Goal: Task Accomplishment & Management: Use online tool/utility

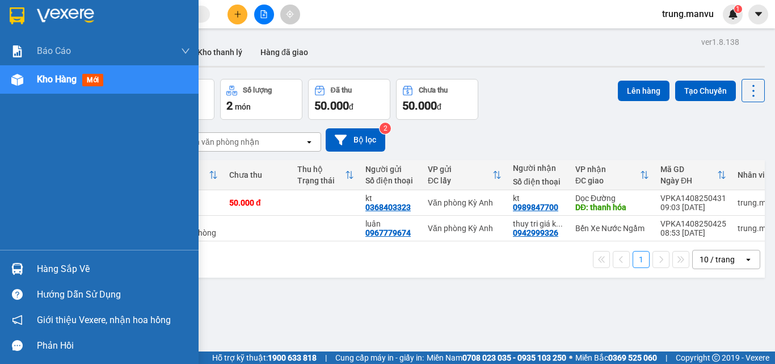
click at [32, 14] on div at bounding box center [99, 18] width 199 height 37
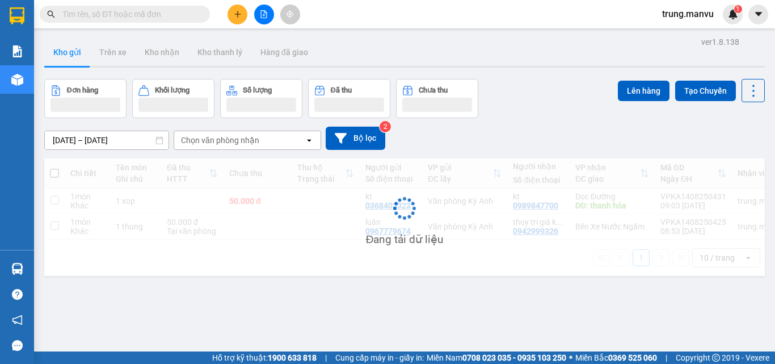
click at [296, 301] on div "ver 1.8.138 Kho gửi Trên xe Kho [PERSON_NAME] [PERSON_NAME] đã [PERSON_NAME] hà…" at bounding box center [405, 216] width 730 height 364
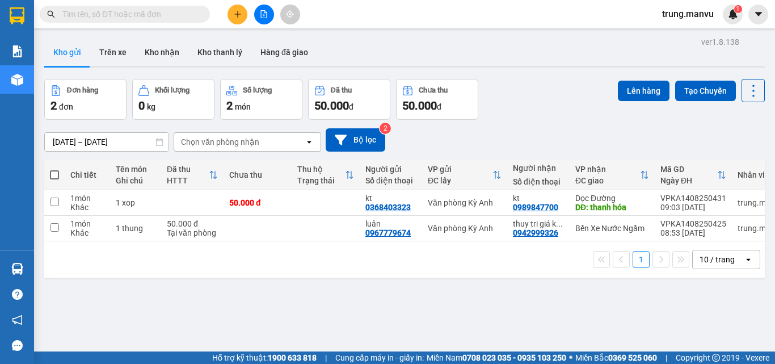
click at [260, 15] on icon "file-add" at bounding box center [264, 14] width 8 height 8
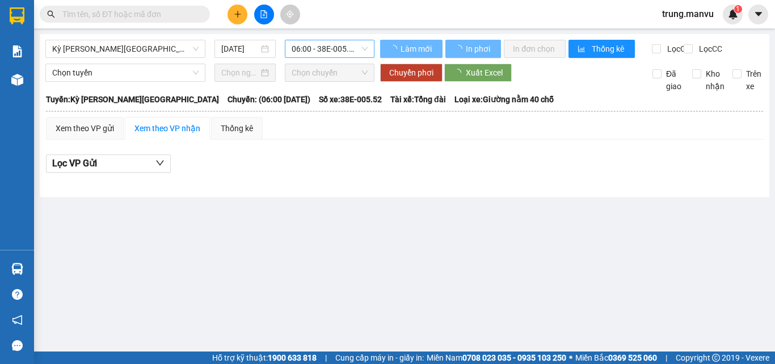
click at [318, 48] on span "06:00 - 38E-005.52" at bounding box center [330, 48] width 76 height 17
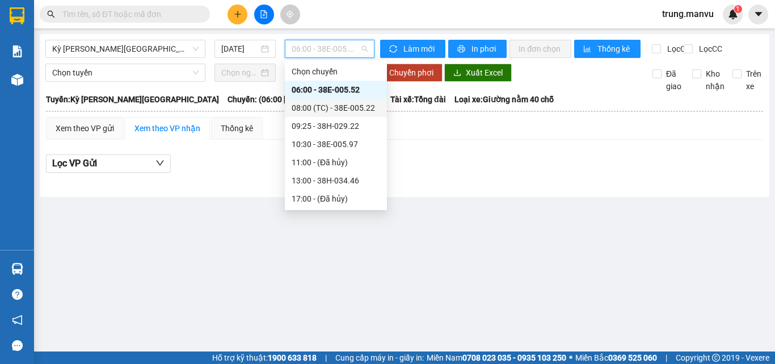
click at [346, 104] on div "08:00 (TC) - 38E-005.22" at bounding box center [336, 108] width 89 height 12
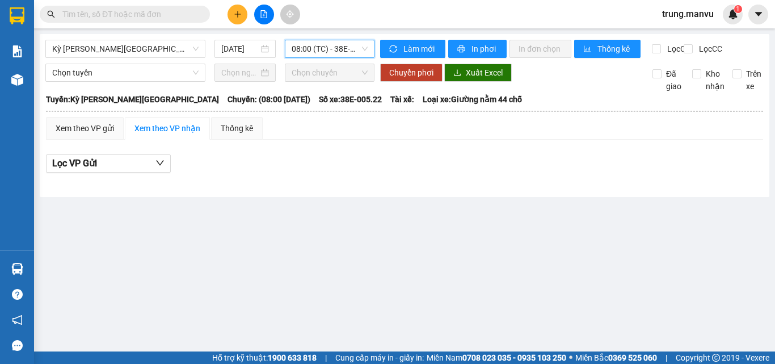
click at [338, 51] on span "08:00 (TC) - 38E-005.22" at bounding box center [330, 48] width 76 height 17
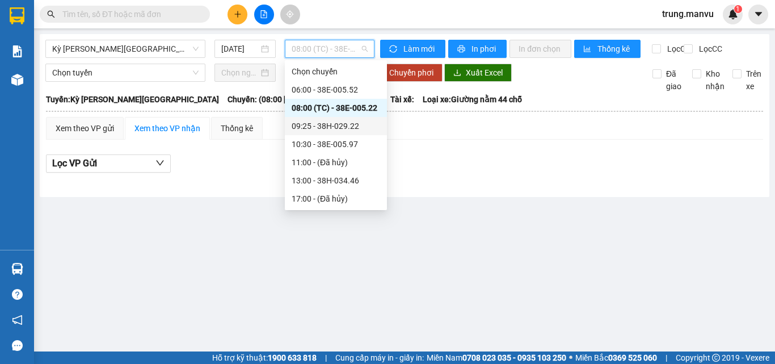
click at [340, 124] on div "09:25 - 38H-029.22" at bounding box center [336, 126] width 89 height 12
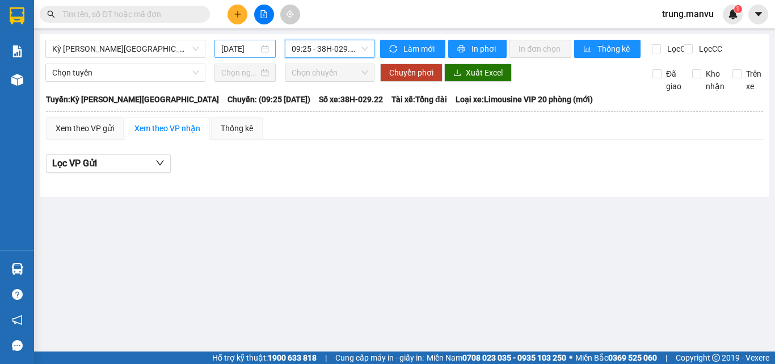
click at [233, 50] on input "[DATE]" at bounding box center [239, 49] width 37 height 12
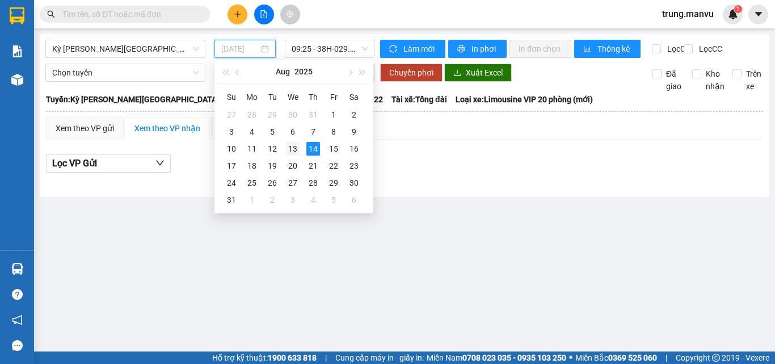
click at [287, 148] on div "13" at bounding box center [293, 149] width 14 height 14
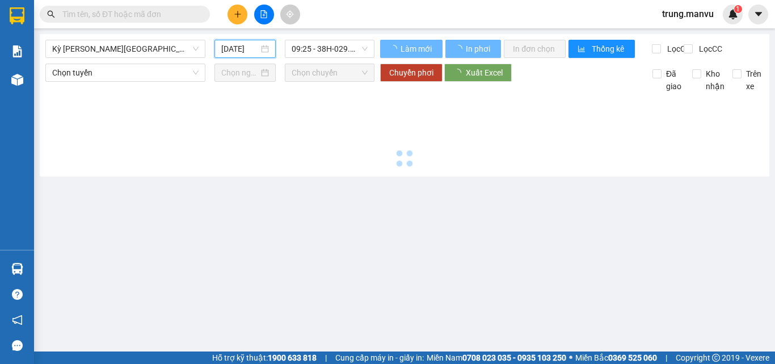
type input "[DATE]"
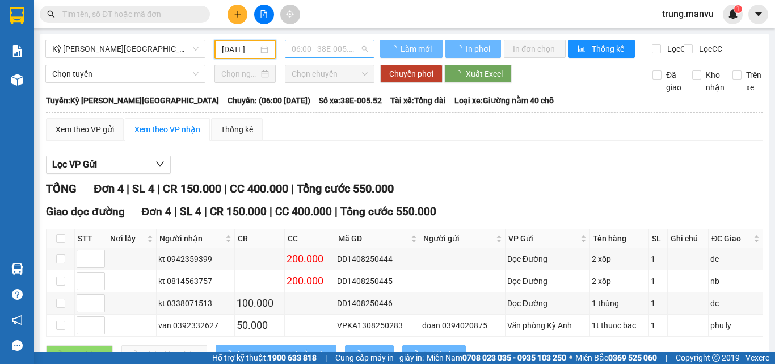
click at [323, 52] on span "06:00 - 38E-005.52" at bounding box center [330, 48] width 76 height 17
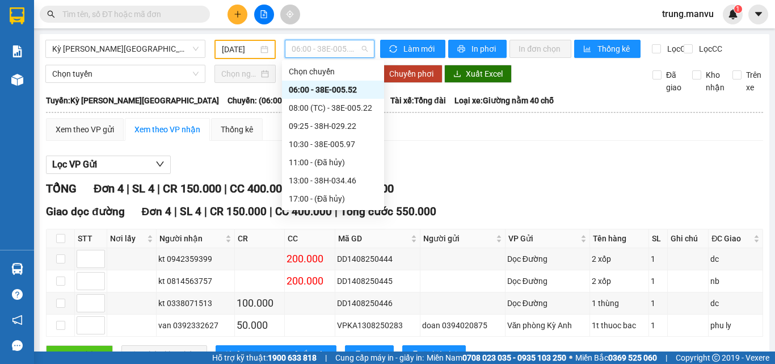
click at [470, 107] on span "[PERSON_NAME] xe: Giường nằm 40 chỗ" at bounding box center [503, 100] width 99 height 12
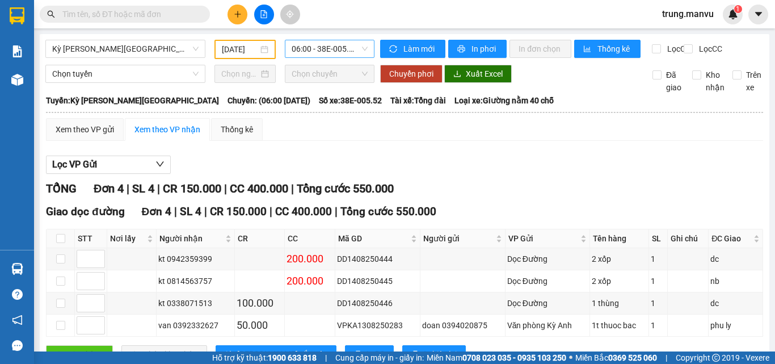
click at [323, 47] on span "06:00 - 38E-005.52" at bounding box center [330, 48] width 76 height 17
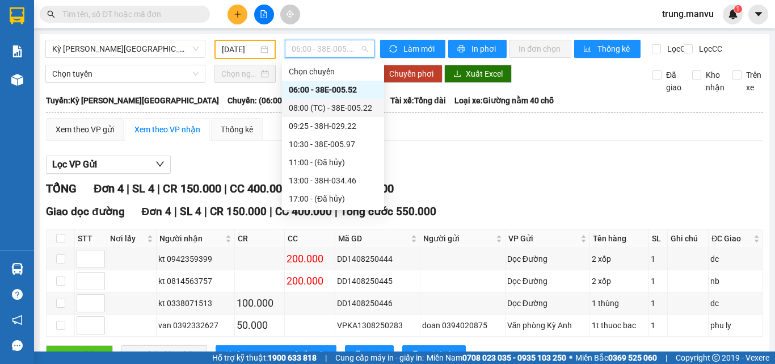
click at [331, 104] on div "08:00 (TC) - 38E-005.22" at bounding box center [333, 108] width 89 height 12
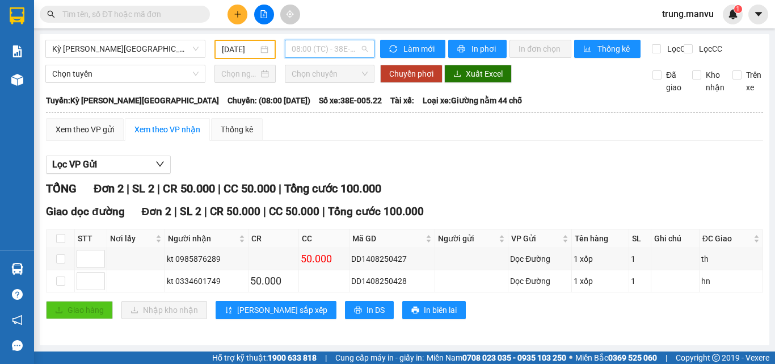
click at [319, 49] on span "08:00 (TC) - 38E-005.22" at bounding box center [330, 48] width 76 height 17
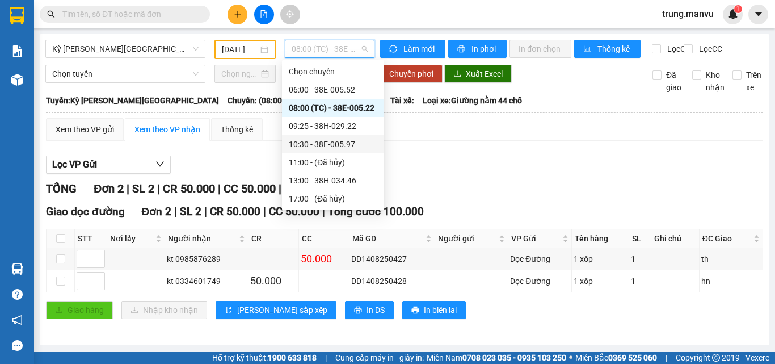
click at [342, 141] on div "10:30 - 38E-005.97" at bounding box center [333, 144] width 89 height 12
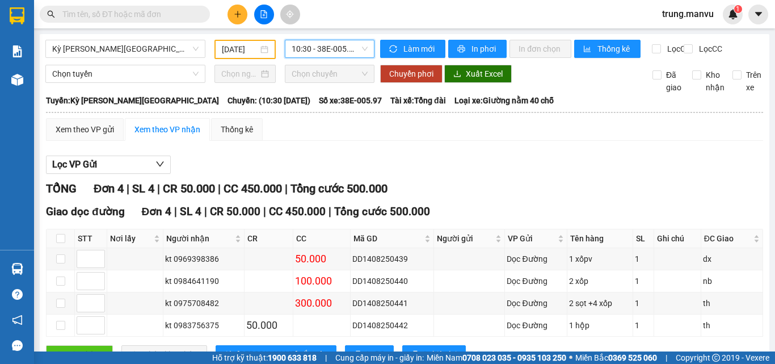
click at [326, 53] on span "10:30 - 38E-005.97" at bounding box center [330, 48] width 76 height 17
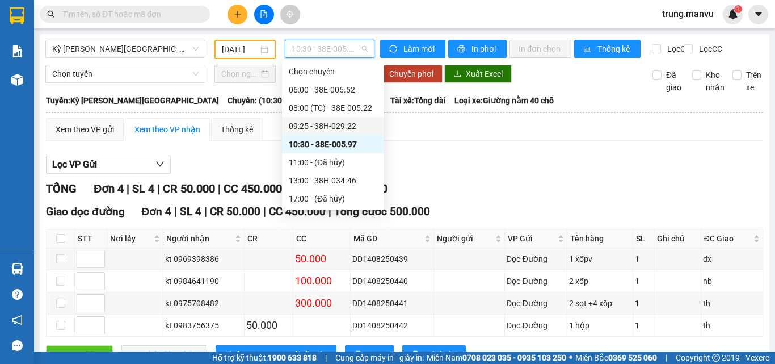
click at [327, 124] on div "09:25 - 38H-029.22" at bounding box center [333, 126] width 89 height 12
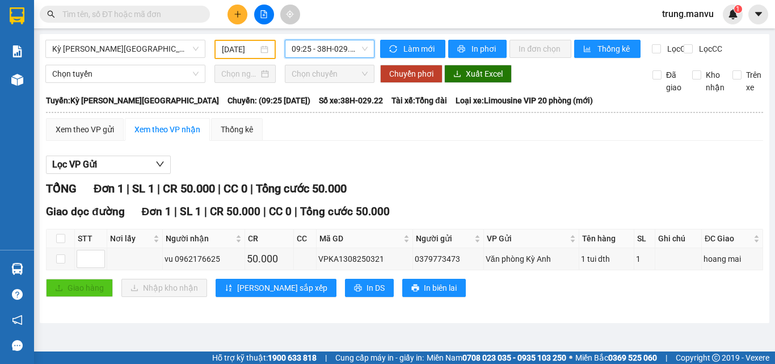
click at [357, 51] on span "09:25 - 38H-029.22" at bounding box center [330, 48] width 76 height 17
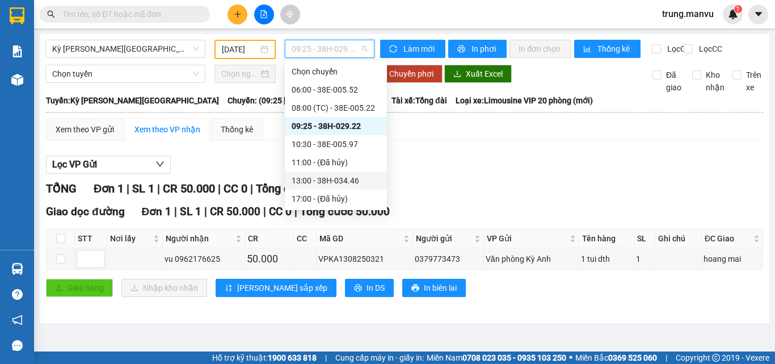
click at [344, 172] on div "13:00 - 38H-034.46" at bounding box center [336, 180] width 102 height 18
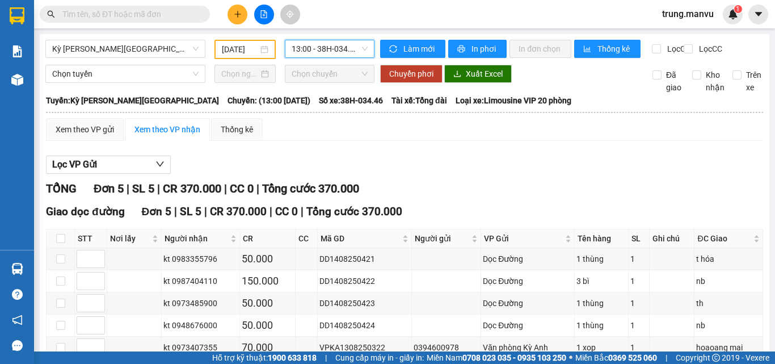
click at [310, 44] on span "13:00 - 38H-034.46" at bounding box center [330, 48] width 76 height 17
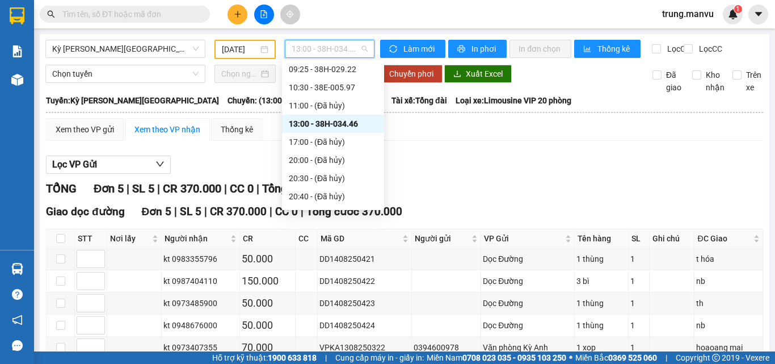
scroll to position [145, 0]
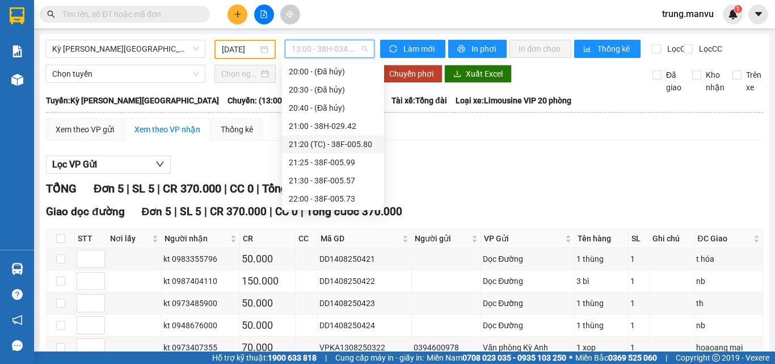
click at [357, 139] on div "21:20 (TC) - 38F-005.80" at bounding box center [333, 144] width 89 height 12
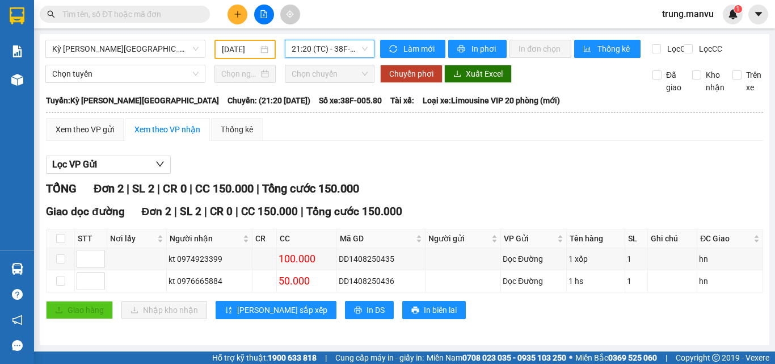
click at [317, 51] on span "21:20 (TC) - 38F-005.80" at bounding box center [330, 48] width 76 height 17
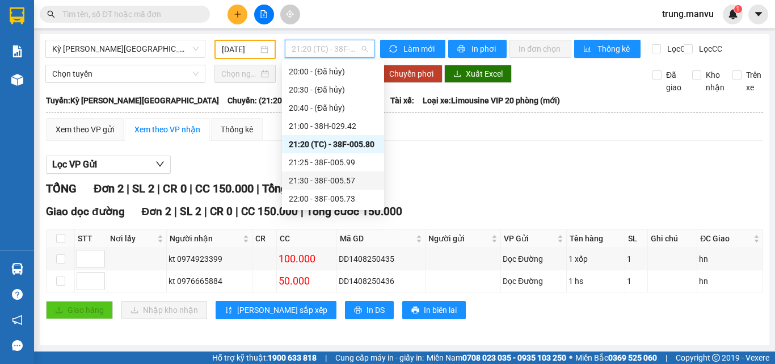
click at [347, 180] on div "21:30 - 38F-005.57" at bounding box center [333, 180] width 89 height 12
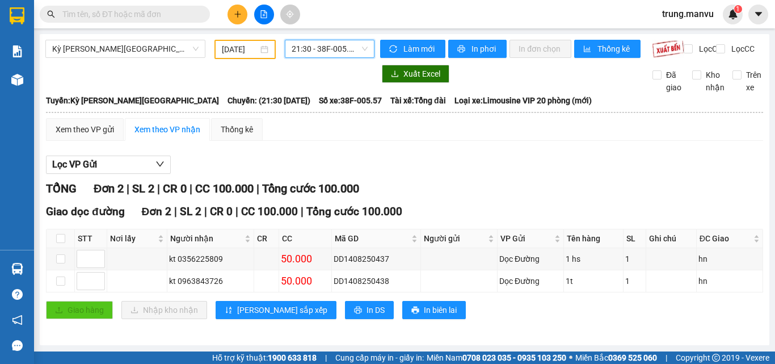
click at [332, 45] on span "21:30 - 38F-005.57" at bounding box center [330, 48] width 76 height 17
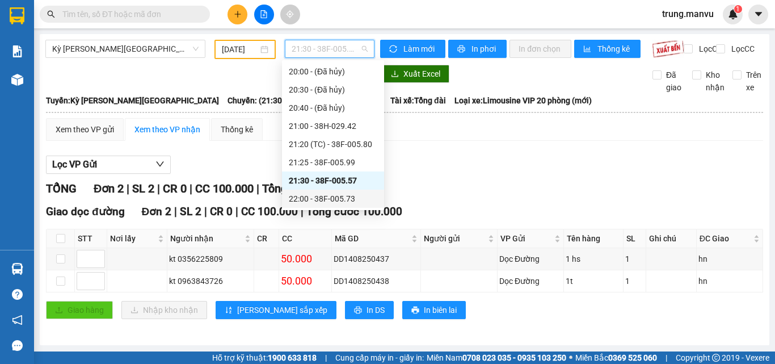
click at [345, 193] on div "22:00 - 38F-005.73" at bounding box center [333, 198] width 89 height 12
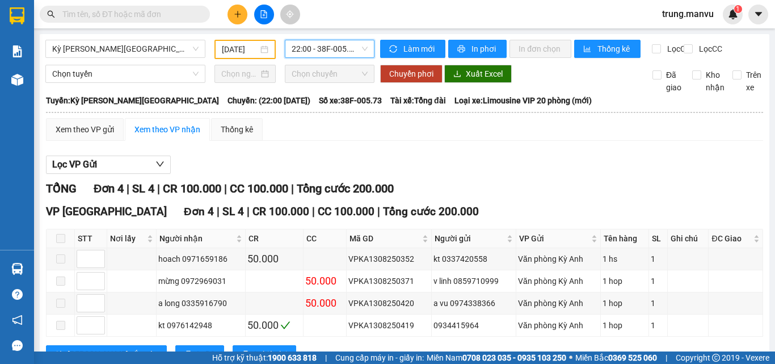
click at [311, 43] on span "22:00 - 38F-005.73" at bounding box center [330, 48] width 76 height 17
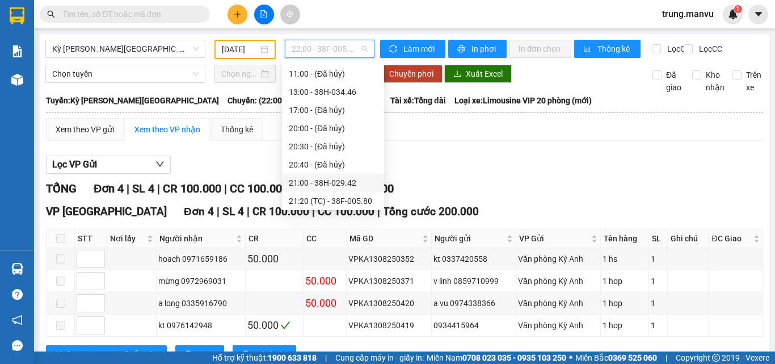
scroll to position [145, 0]
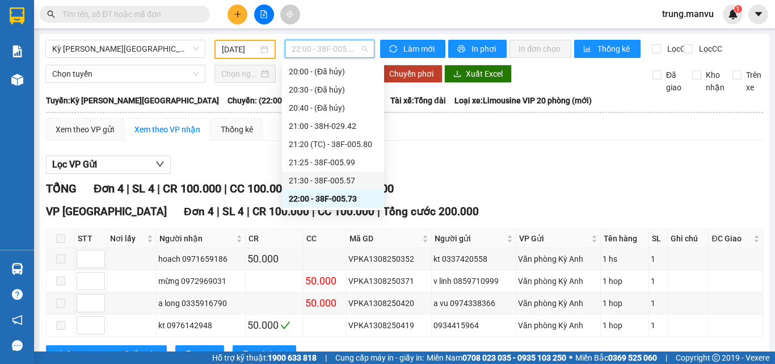
click at [337, 172] on div "21:30 - 38F-005.57" at bounding box center [333, 180] width 102 height 18
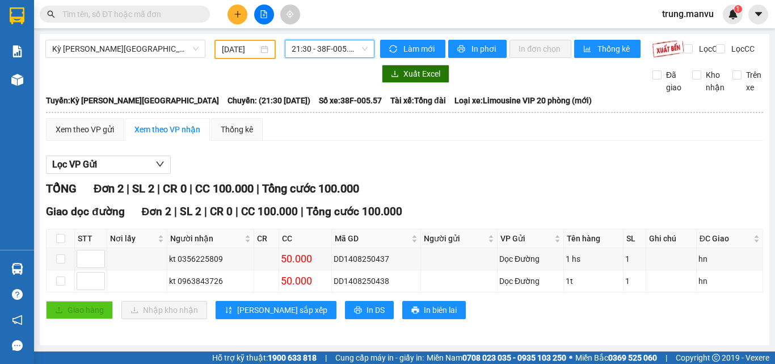
click at [338, 51] on span "21:30 - 38F-005.57" at bounding box center [330, 48] width 76 height 17
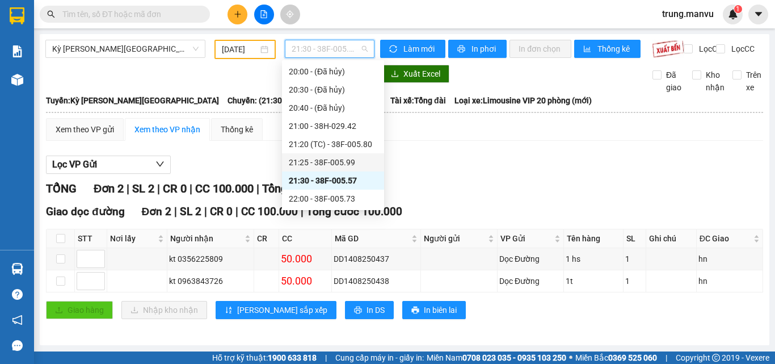
click at [333, 158] on div "21:25 - 38F-005.99" at bounding box center [333, 162] width 89 height 12
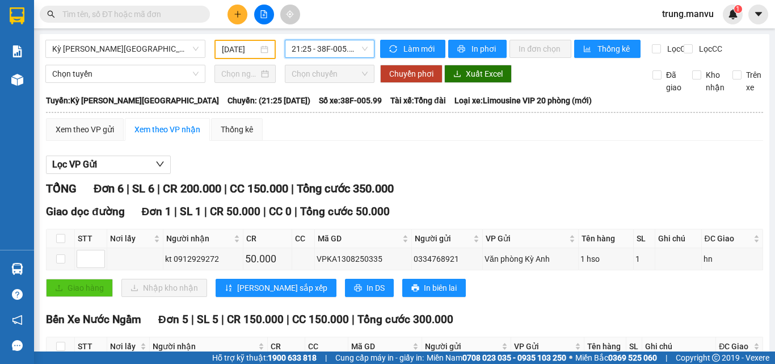
scroll to position [182, 0]
